Goal: Task Accomplishment & Management: Use online tool/utility

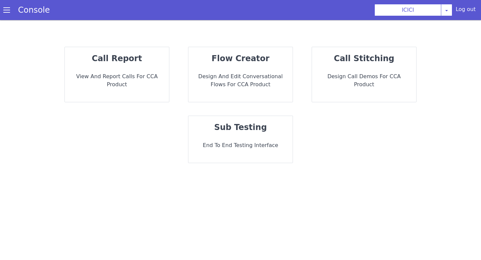
click at [216, 144] on p "End to End Testing Interface" at bounding box center [241, 145] width 94 height 8
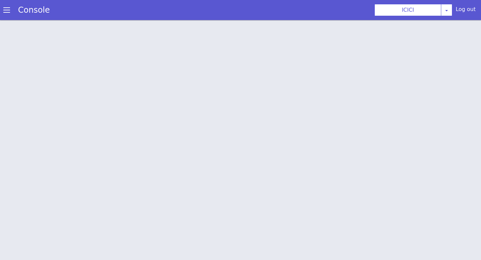
scroll to position [2, 0]
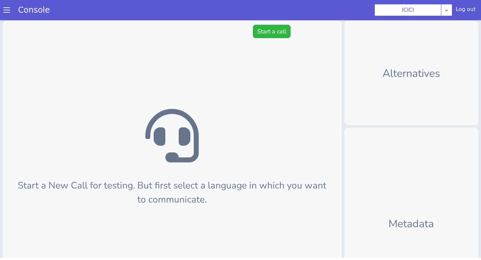
click at [266, 22] on div "Start a New Call for testing. But first select a language in which you want to …" at bounding box center [172, 180] width 339 height 318
click at [267, 31] on button "Start a call" at bounding box center [272, 31] width 38 height 13
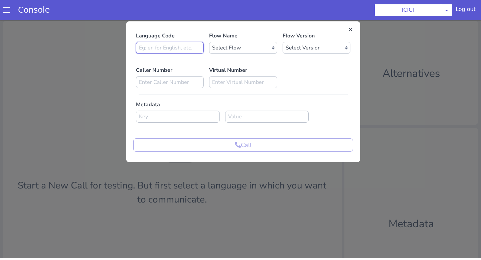
click at [176, 48] on input at bounding box center [170, 48] width 68 height 12
type input "en"
click at [229, 46] on select "Select Flow sachin_testing icici_test_import_1 icici_test icici_dummy infra_tes…" at bounding box center [243, 48] width 68 height 12
select select "b03a4faf-32c3-4c7e-b817-7f3662e43ade"
click at [209, 42] on select "Select Flow sachin_testing icici_test_import_1 icici_test icici_dummy infra_tes…" at bounding box center [243, 48] width 68 height 12
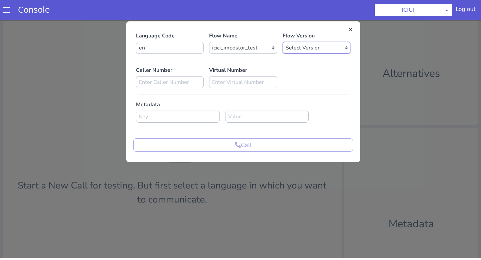
click at [285, 43] on select "Select Version 0.0.52 0.0.51 0.0.50 0.0.49 0.0.48 0.0.47 0.0.46 0.0.45 0.0.44 0…" at bounding box center [317, 48] width 68 height 12
select select "0.0.52"
click at [283, 42] on select "Select Version 0.0.52 0.0.51 0.0.50 0.0.49 0.0.48 0.0.47 0.0.46 0.0.45 0.0.44 0…" at bounding box center [317, 48] width 68 height 12
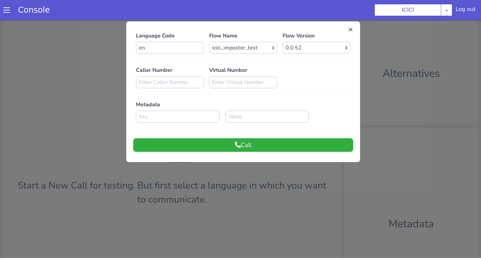
click at [257, 143] on button "Call" at bounding box center [243, 144] width 220 height 13
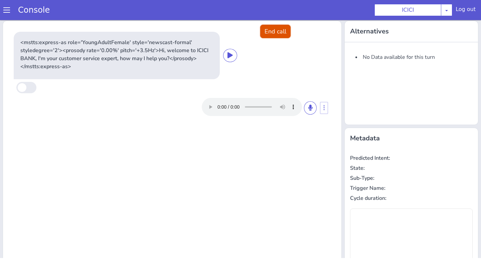
click at [280, 36] on button "End call" at bounding box center [275, 31] width 30 height 13
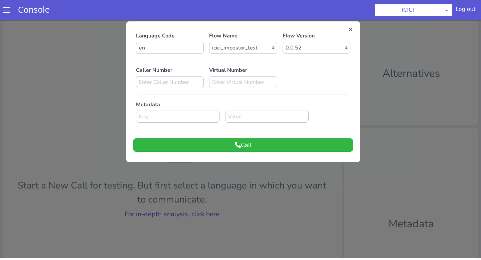
click at [239, 211] on div at bounding box center [240, 138] width 481 height 240
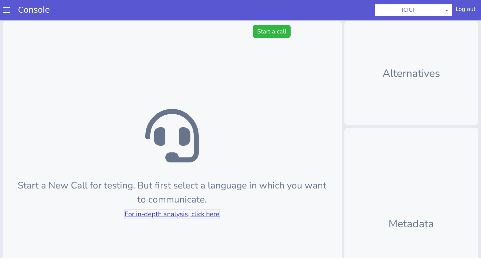
click at [208, 212] on link "For in-depth analysis, click here" at bounding box center [172, 214] width 95 height 9
click at [4, 9] on span at bounding box center [6, 10] width 7 height 7
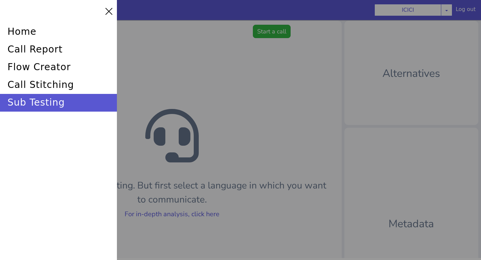
click at [160, 113] on div at bounding box center [240, 130] width 481 height 260
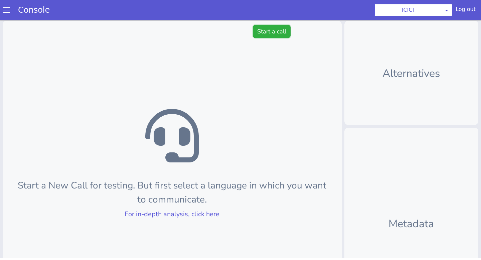
click at [266, 31] on button "Start a call" at bounding box center [272, 31] width 38 height 13
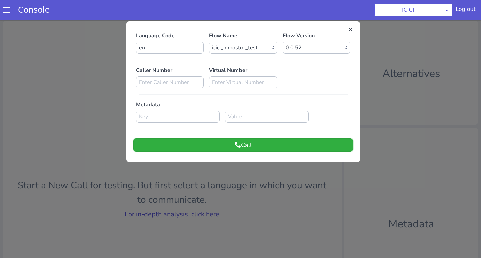
click at [256, 146] on button "Call" at bounding box center [243, 144] width 220 height 13
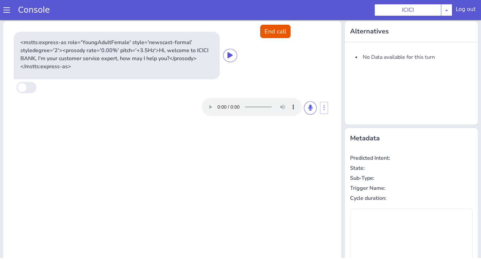
scroll to position [0, 0]
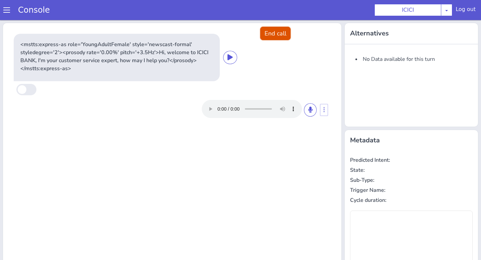
click at [269, 31] on button "End call" at bounding box center [275, 33] width 30 height 13
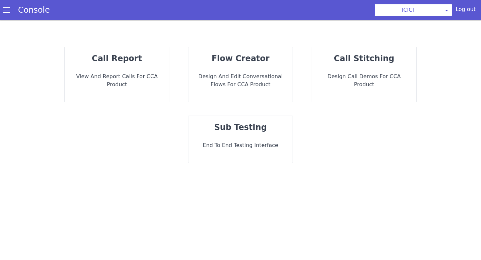
click at [229, 93] on div "flow creator Design and Edit Conversational flows for CCA Product" at bounding box center [241, 74] width 104 height 55
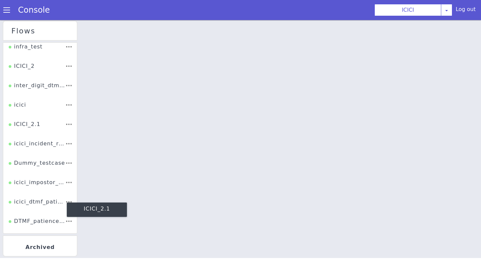
scroll to position [99, 0]
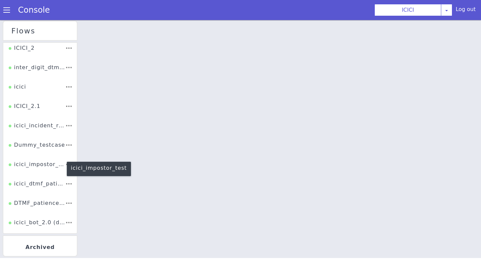
click at [44, 168] on div "icici_impostor_test" at bounding box center [37, 166] width 56 height 13
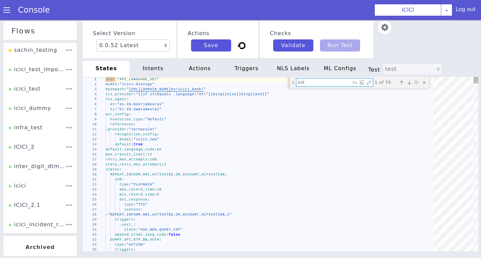
type textarea "c"
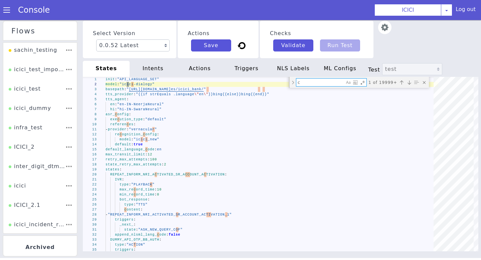
type textarea "set_metadata: account_number: "{{.account_number}}" checkaccount_2: "{{.account…"
type textarea "cal"
type textarea "- when: "{{and (strEquals .ib_924001_corporate_priority \"CE\") (strEquals\ \ .…"
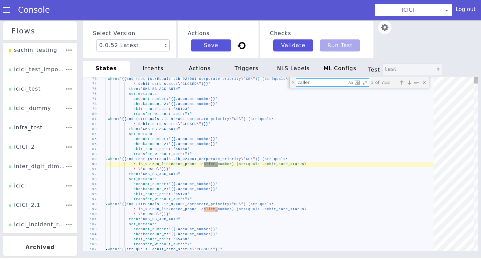
type textarea "caller"
click at [412, 85] on div "Next match (Enter)" at bounding box center [409, 82] width 7 height 7
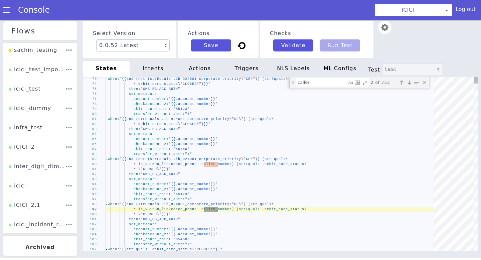
click at [412, 85] on div "Next match (Enter)" at bounding box center [409, 82] width 7 height 7
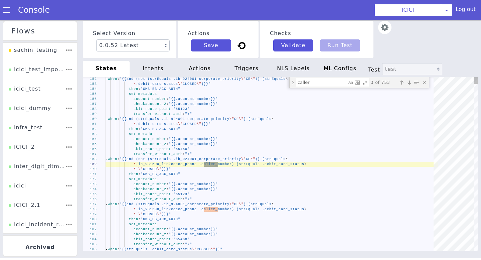
click at [410, 84] on div "Next match (Enter)" at bounding box center [409, 82] width 7 height 7
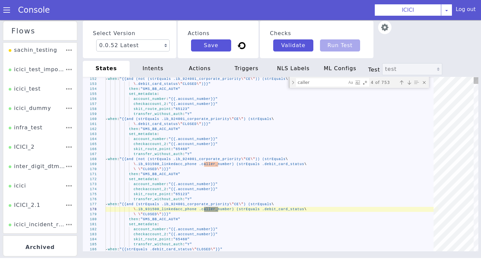
click at [410, 84] on div "Next match (Enter)" at bounding box center [409, 82] width 7 height 7
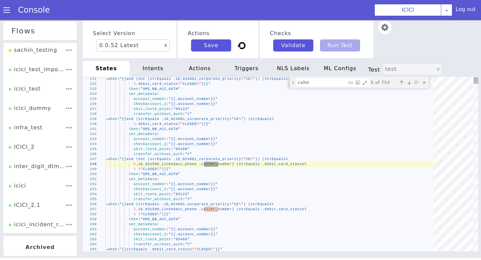
click at [410, 84] on div "Next match (Enter)" at bounding box center [409, 82] width 7 height 7
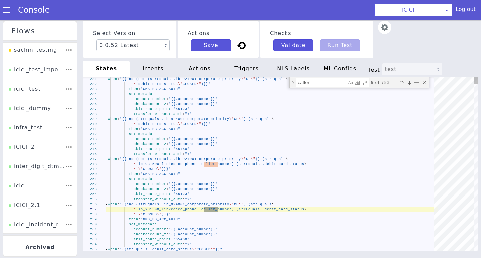
click at [410, 84] on div "Next match (Enter)" at bounding box center [409, 82] width 7 height 7
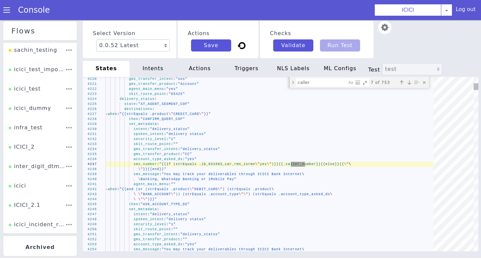
click at [410, 84] on div "Next match (Enter)" at bounding box center [409, 82] width 7 height 7
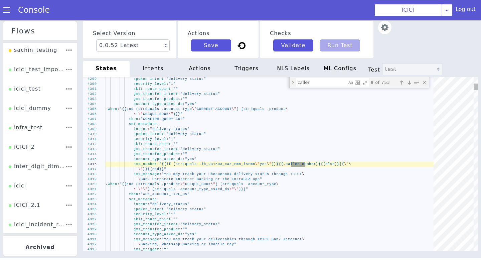
click at [410, 84] on div "Next match (Enter)" at bounding box center [409, 82] width 7 height 7
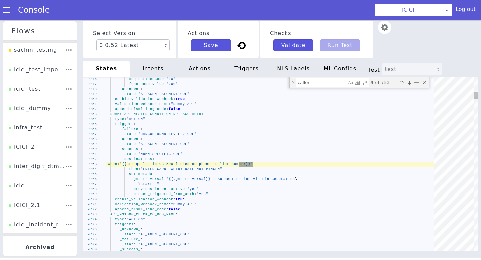
click at [410, 84] on div "Next match (Enter)" at bounding box center [409, 82] width 7 height 7
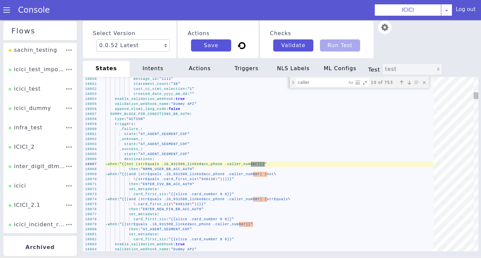
click at [410, 84] on div "Next match (Enter)" at bounding box center [409, 82] width 7 height 7
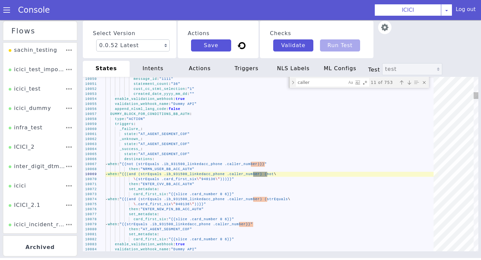
click at [410, 84] on div "Next match (Enter)" at bounding box center [409, 82] width 7 height 7
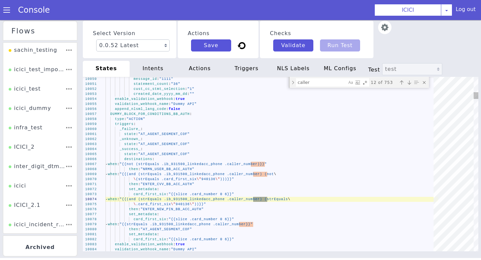
click at [410, 84] on div "Next match (Enter)" at bounding box center [409, 82] width 7 height 7
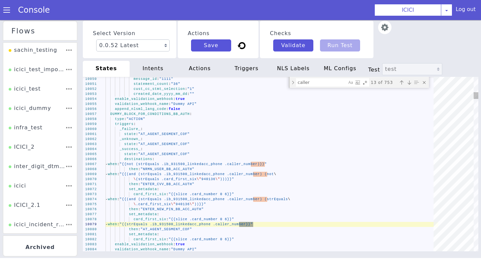
click at [410, 84] on div "Next match (Enter)" at bounding box center [409, 82] width 7 height 7
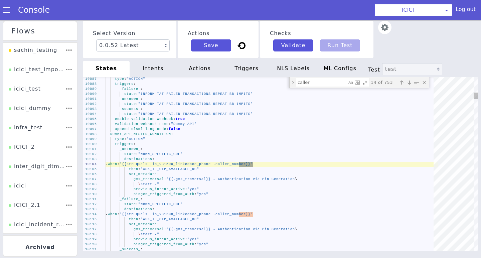
click at [410, 84] on div "Next match (Enter)" at bounding box center [409, 82] width 7 height 7
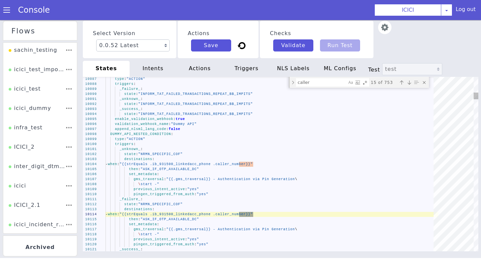
click at [410, 84] on div "Next match (Enter)" at bounding box center [409, 82] width 7 height 7
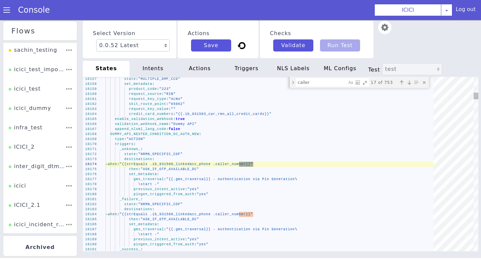
click at [410, 84] on div "Next match (Enter)" at bounding box center [409, 82] width 7 height 7
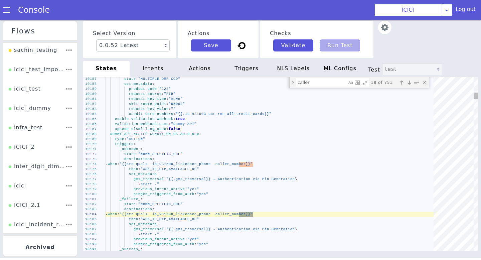
click at [410, 84] on div "Next match (Enter)" at bounding box center [409, 82] width 7 height 7
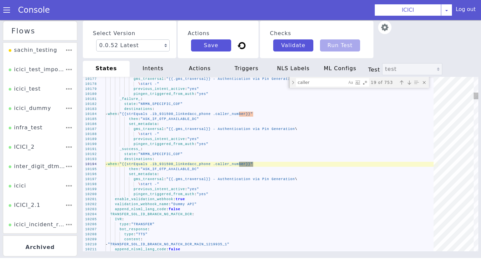
click at [410, 84] on div "Next match (Enter)" at bounding box center [409, 82] width 7 height 7
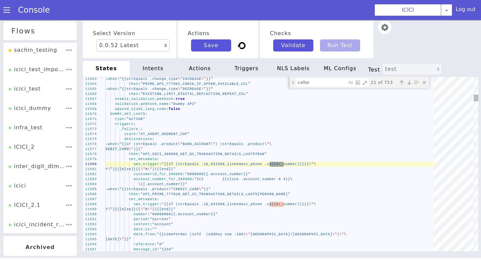
click at [410, 84] on div "Next match (Enter)" at bounding box center [409, 82] width 7 height 7
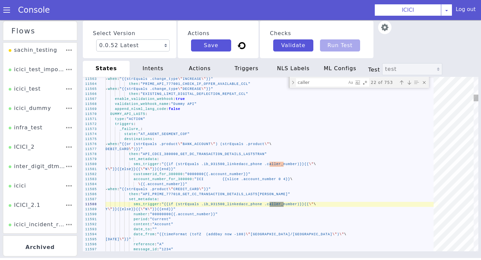
click at [410, 84] on div "Next match (Enter)" at bounding box center [409, 82] width 7 height 7
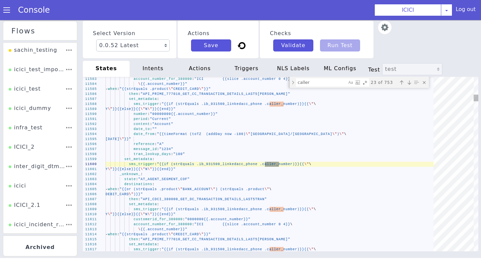
click at [410, 84] on div "Next match (Enter)" at bounding box center [409, 82] width 7 height 7
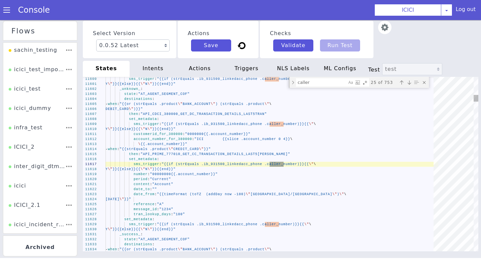
click at [410, 84] on div "Next match (Enter)" at bounding box center [409, 82] width 7 height 7
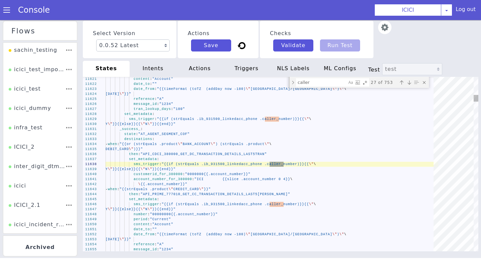
click at [410, 84] on div "Next match (Enter)" at bounding box center [409, 82] width 7 height 7
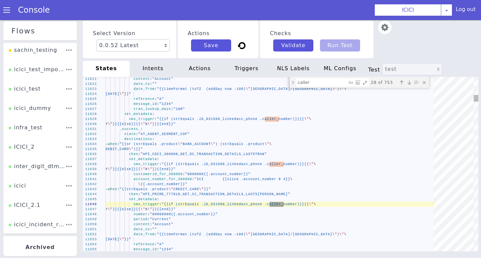
click at [410, 84] on div "Next match (Enter)" at bounding box center [409, 82] width 7 height 7
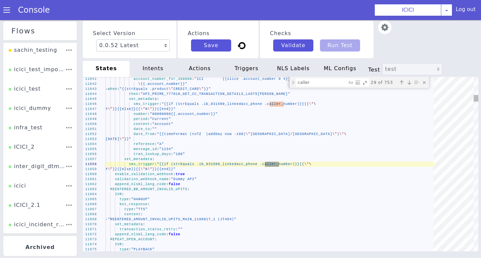
click at [410, 84] on div "Next match (Enter)" at bounding box center [409, 82] width 7 height 7
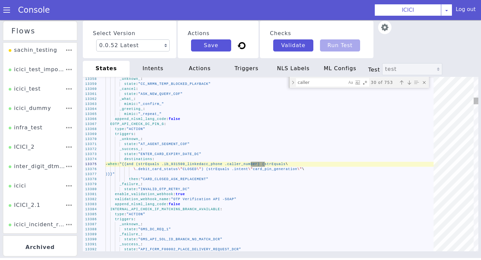
click at [410, 84] on div "Next match (Enter)" at bounding box center [409, 82] width 7 height 7
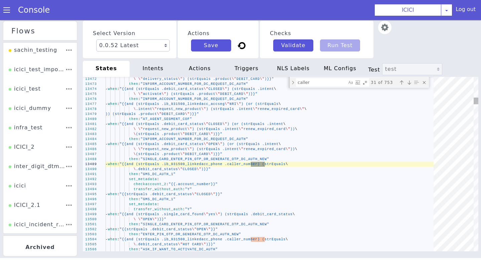
click at [410, 84] on div "Next match (Enter)" at bounding box center [409, 82] width 7 height 7
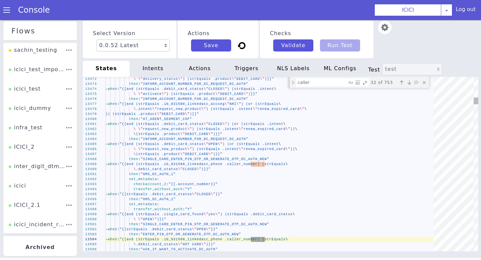
click at [410, 84] on div "Next match (Enter)" at bounding box center [409, 82] width 7 height 7
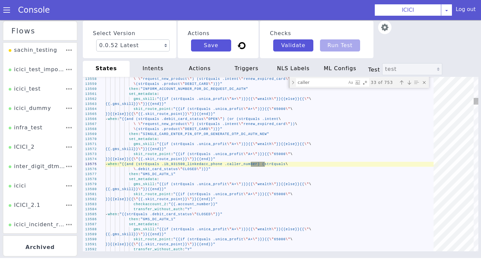
click at [410, 84] on div "Next match (Enter)" at bounding box center [409, 82] width 7 height 7
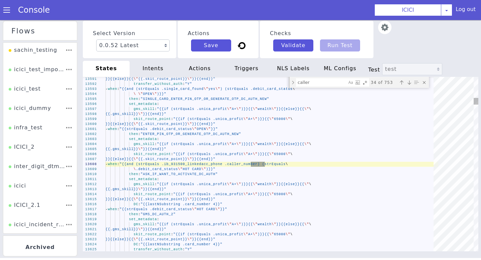
click at [410, 84] on div "Next match (Enter)" at bounding box center [409, 82] width 7 height 7
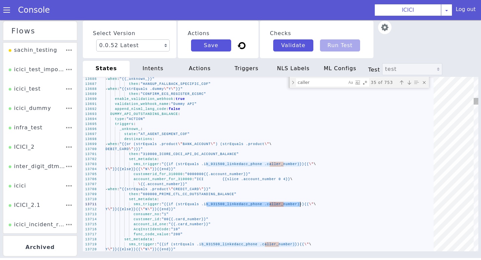
drag, startPoint x: 207, startPoint y: 203, endPoint x: 301, endPoint y: 203, distance: 93.6
click at [411, 81] on div "Next match (Enter)" at bounding box center [409, 82] width 7 height 7
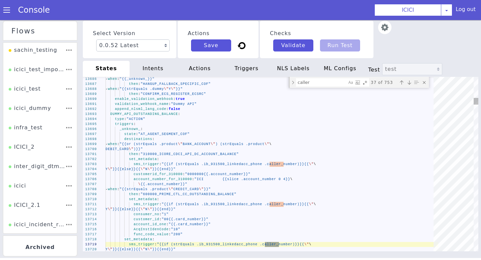
click at [411, 81] on div "Next match (Enter)" at bounding box center [409, 82] width 7 height 7
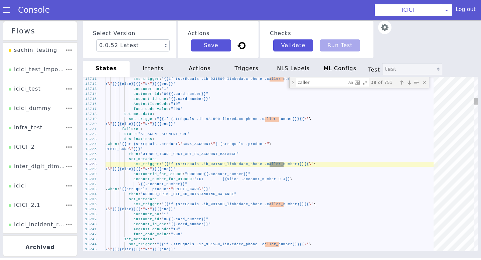
click at [411, 81] on div "Next match (Enter)" at bounding box center [409, 82] width 7 height 7
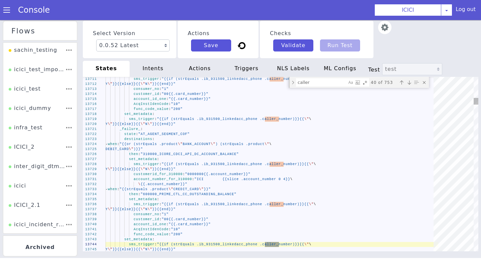
click at [411, 81] on div "Next match (Enter)" at bounding box center [409, 82] width 7 height 7
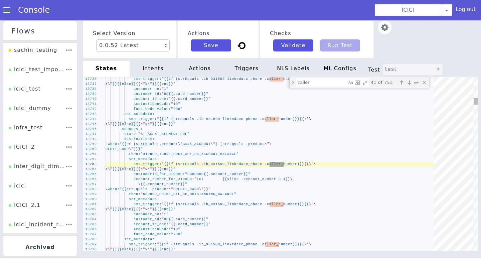
click at [411, 81] on div "Next match (Enter)" at bounding box center [409, 82] width 7 height 7
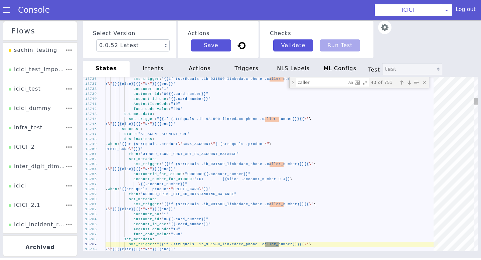
click at [411, 81] on div "Next match (Enter)" at bounding box center [409, 82] width 7 height 7
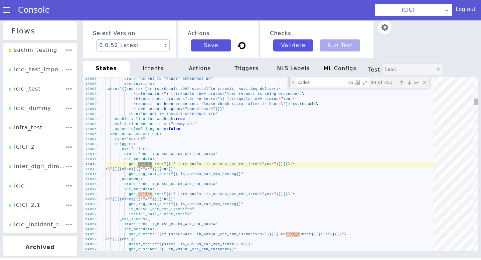
click at [411, 81] on div "Next match (Enter)" at bounding box center [409, 82] width 7 height 7
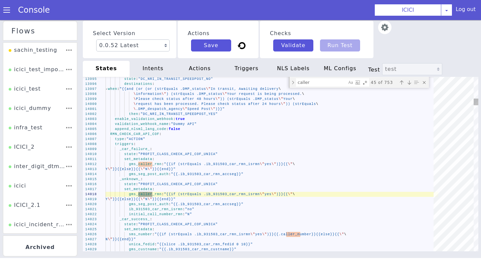
click at [411, 81] on div "Next match (Enter)" at bounding box center [409, 82] width 7 height 7
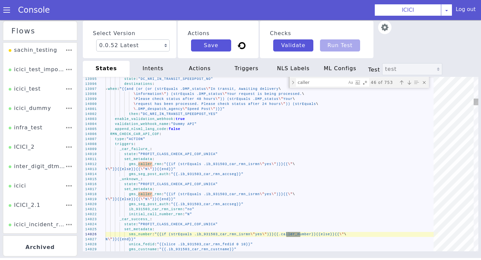
click at [411, 81] on div "Next match (Enter)" at bounding box center [409, 82] width 7 height 7
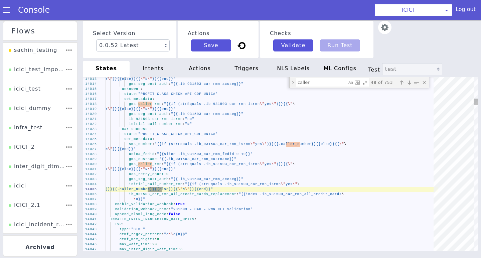
click at [411, 81] on div "Next match (Enter)" at bounding box center [409, 82] width 7 height 7
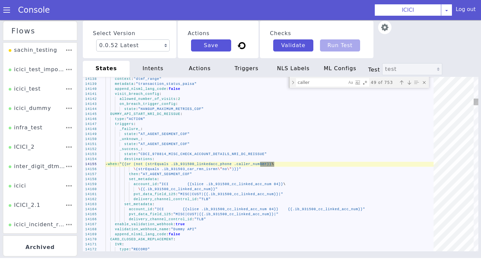
click at [411, 81] on div "Next match (Enter)" at bounding box center [409, 82] width 7 height 7
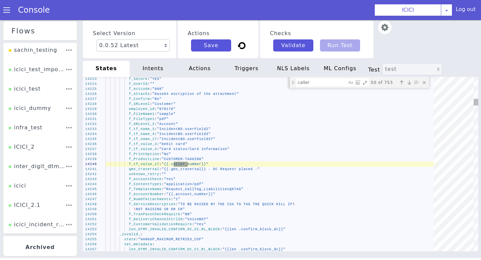
click at [411, 81] on div "Next match (Enter)" at bounding box center [409, 82] width 7 height 7
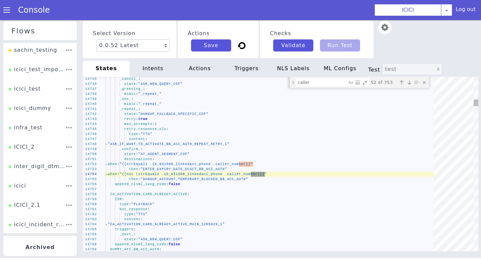
click at [411, 81] on div "Next match (Enter)" at bounding box center [409, 82] width 7 height 7
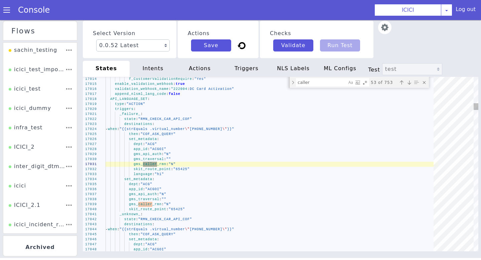
click at [411, 81] on div "Next match (Enter)" at bounding box center [409, 82] width 7 height 7
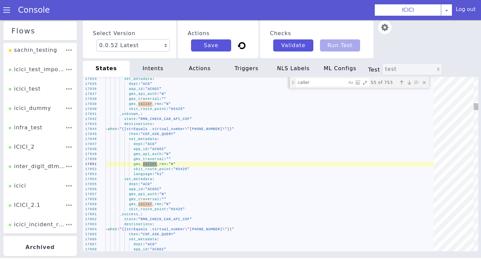
click at [411, 81] on div "Next match (Enter)" at bounding box center [409, 82] width 7 height 7
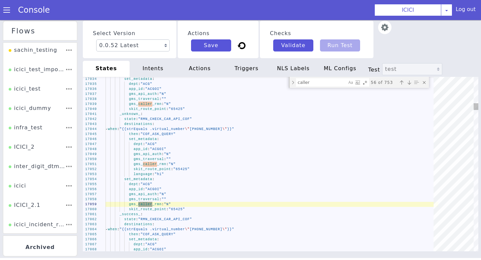
click at [411, 81] on div "Next match (Enter)" at bounding box center [409, 82] width 7 height 7
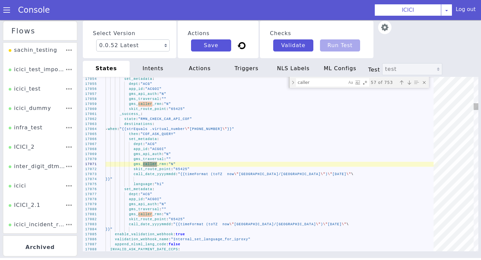
click at [411, 81] on div "Next match (Enter)" at bounding box center [409, 82] width 7 height 7
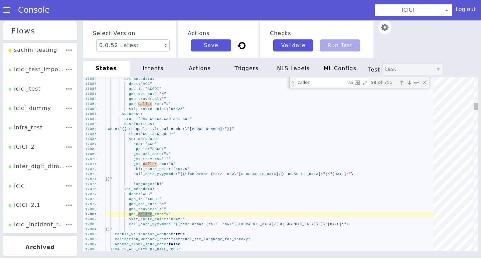
click at [411, 81] on div "Next match (Enter)" at bounding box center [409, 82] width 7 height 7
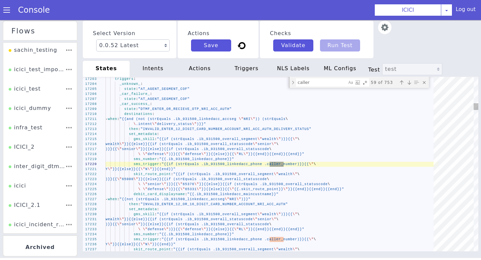
click at [411, 81] on div "Next match (Enter)" at bounding box center [409, 82] width 7 height 7
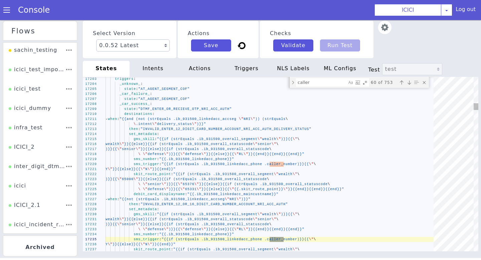
click at [411, 81] on div "Next match (Enter)" at bounding box center [409, 82] width 7 height 7
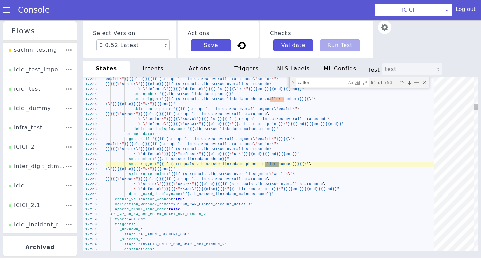
click at [411, 81] on div "Next match (Enter)" at bounding box center [409, 82] width 7 height 7
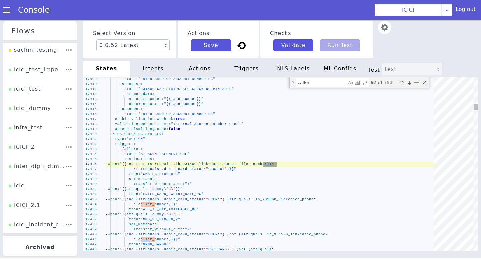
click at [410, 81] on div "Next match (Enter)" at bounding box center [409, 82] width 7 height 7
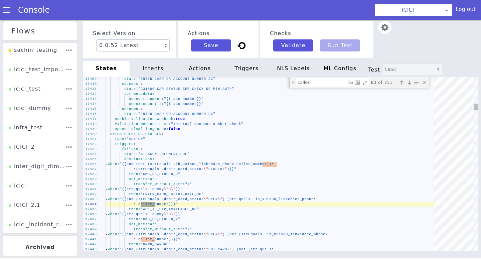
click at [410, 81] on div "Next match (Enter)" at bounding box center [409, 82] width 7 height 7
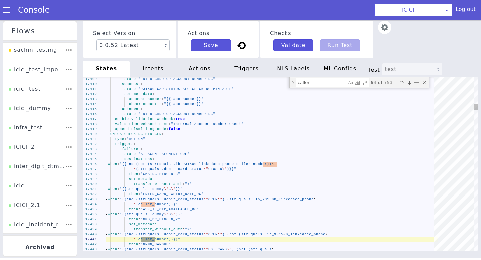
click at [410, 81] on div "Next match (Enter)" at bounding box center [409, 82] width 7 height 7
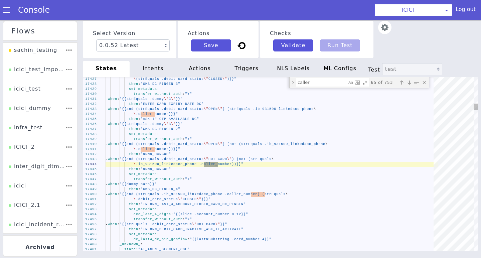
click at [410, 81] on div "Next match (Enter)" at bounding box center [409, 82] width 7 height 7
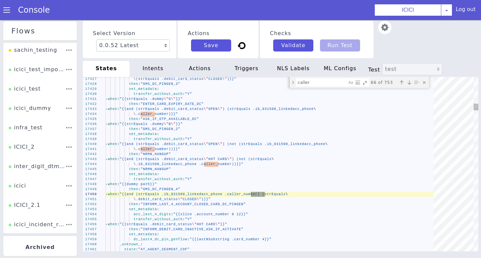
click at [410, 81] on div "Next match (Enter)" at bounding box center [409, 82] width 7 height 7
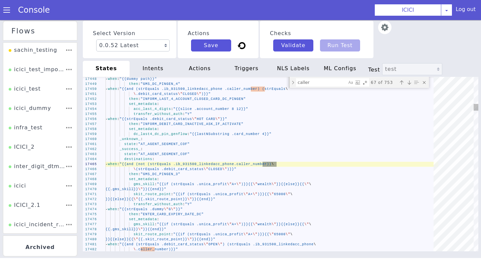
click at [410, 81] on div "Next match (Enter)" at bounding box center [409, 82] width 7 height 7
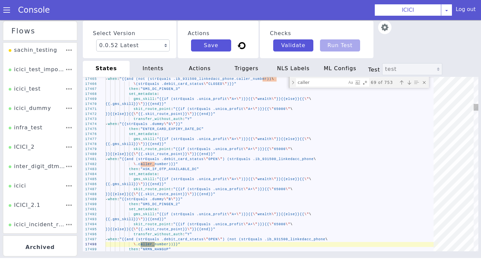
click at [410, 81] on div "Next match (Enter)" at bounding box center [409, 82] width 7 height 7
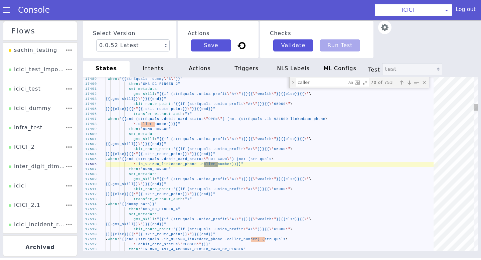
click at [410, 81] on div "Next match (Enter)" at bounding box center [409, 82] width 7 height 7
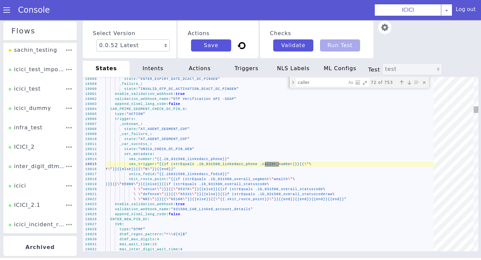
click at [410, 81] on div "Next match (Enter)" at bounding box center [409, 82] width 7 height 7
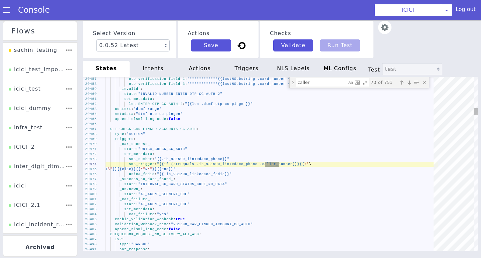
click at [410, 81] on div "Next match (Enter)" at bounding box center [409, 82] width 7 height 7
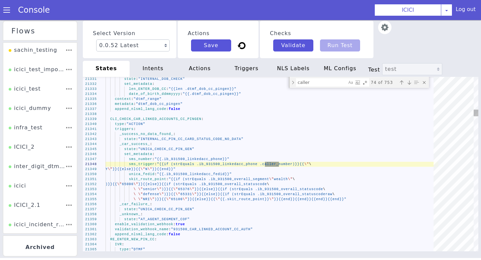
click at [410, 81] on div "Next match (Enter)" at bounding box center [409, 82] width 7 height 7
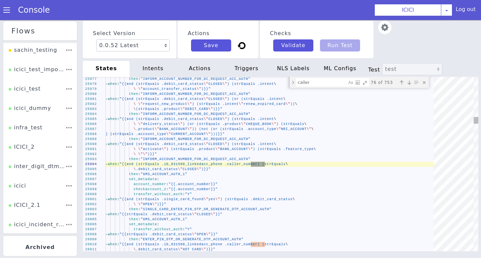
click at [410, 81] on div "Next match (Enter)" at bounding box center [409, 82] width 7 height 7
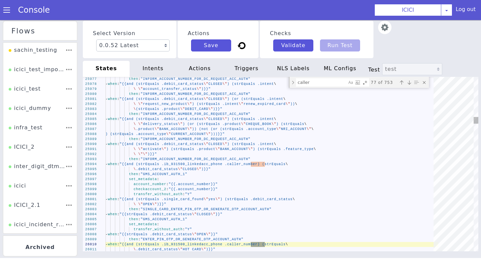
click at [410, 81] on div "Next match (Enter)" at bounding box center [409, 82] width 7 height 7
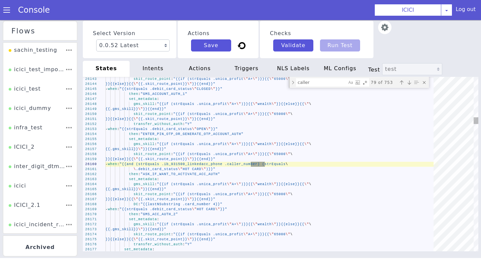
click at [410, 81] on div "Next match (Enter)" at bounding box center [409, 82] width 7 height 7
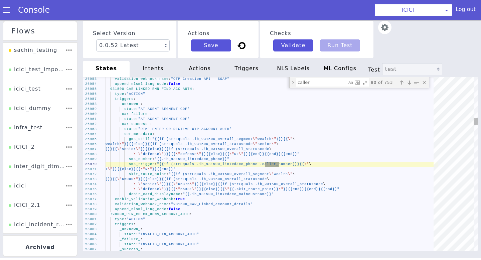
click at [410, 81] on div "Next match (Enter)" at bounding box center [409, 82] width 7 height 7
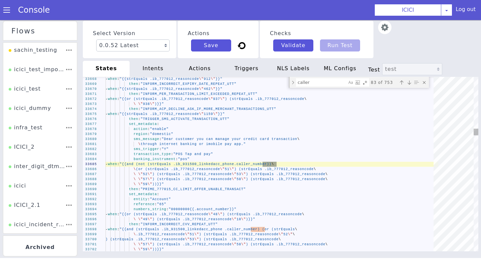
click at [410, 81] on div "Next match (Enter)" at bounding box center [409, 82] width 7 height 7
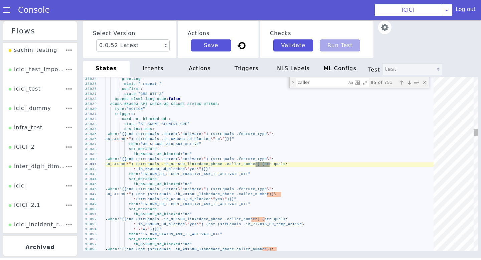
click at [410, 81] on div "Next match (Enter)" at bounding box center [409, 82] width 7 height 7
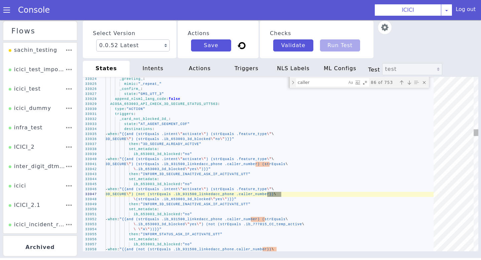
click at [410, 81] on div "Next match (Enter)" at bounding box center [409, 82] width 7 height 7
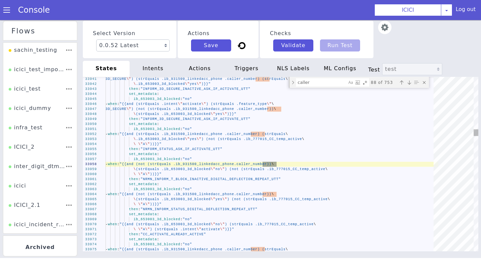
click at [410, 81] on div "Next match (Enter)" at bounding box center [409, 82] width 7 height 7
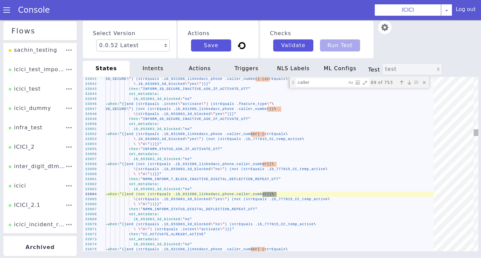
click at [410, 81] on div "Next match (Enter)" at bounding box center [409, 82] width 7 height 7
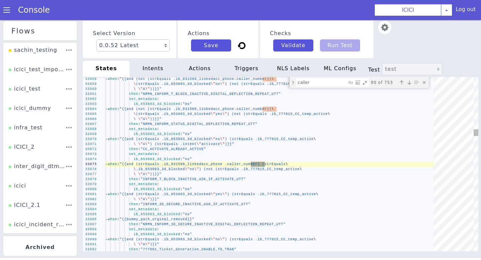
click at [410, 81] on div "Next match (Enter)" at bounding box center [409, 82] width 7 height 7
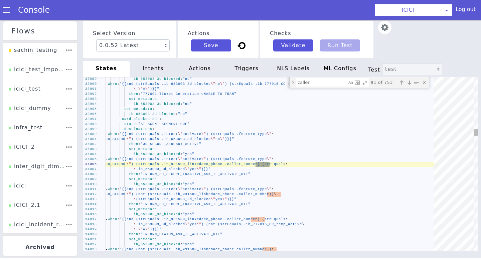
click at [410, 81] on div "Next match (Enter)" at bounding box center [409, 82] width 7 height 7
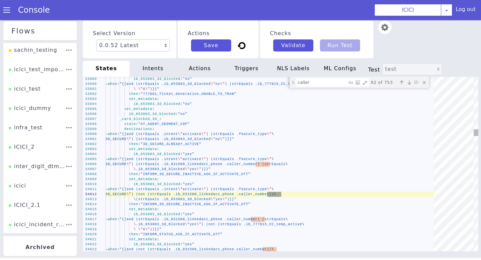
click at [410, 81] on div "Next match (Enter)" at bounding box center [409, 82] width 7 height 7
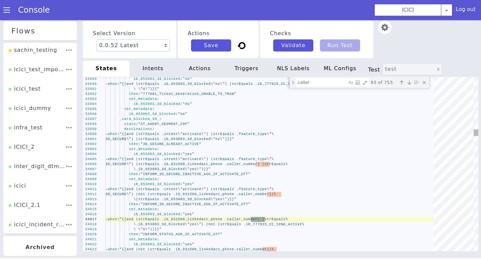
click at [410, 81] on div "Next match (Enter)" at bounding box center [409, 82] width 7 height 7
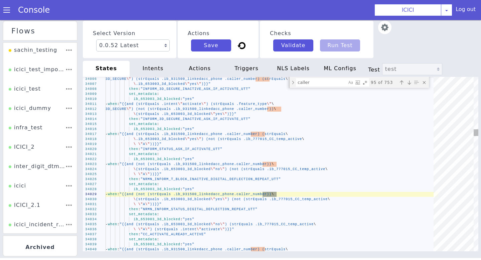
click at [410, 81] on div "Next match (Enter)" at bounding box center [409, 82] width 7 height 7
type textarea "type: "ACTION" triggers: _unknown_: state: "AT_AGENT_SEGMENT_COF" _failure_: st…"
